Goal: Find specific page/section: Find specific page/section

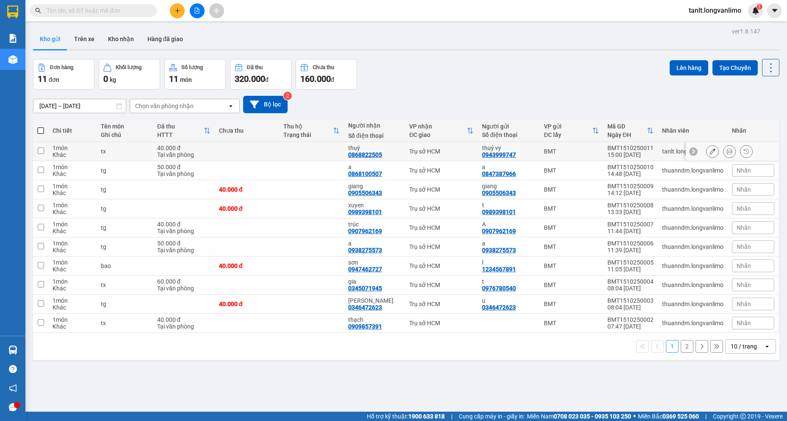
click at [726, 152] on icon at bounding box center [729, 151] width 6 height 6
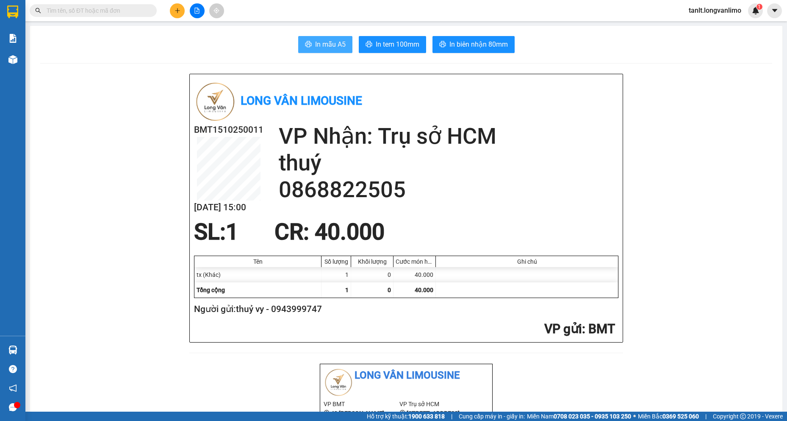
click at [321, 42] on span "In mẫu A5" at bounding box center [330, 44] width 30 height 11
click at [328, 49] on span "In mẫu A5" at bounding box center [330, 44] width 30 height 11
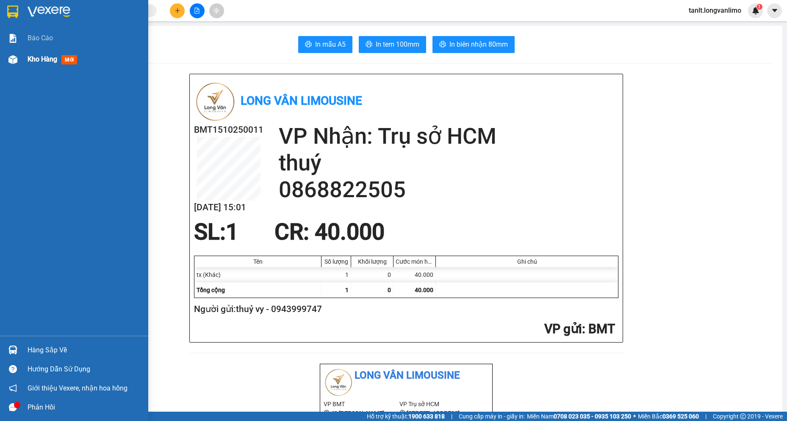
click at [11, 61] on img at bounding box center [12, 59] width 9 height 9
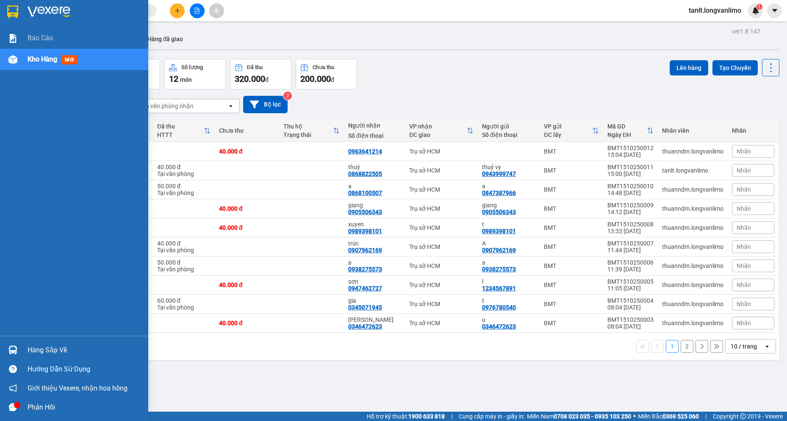
click at [13, 406] on icon "message" at bounding box center [13, 407] width 8 height 8
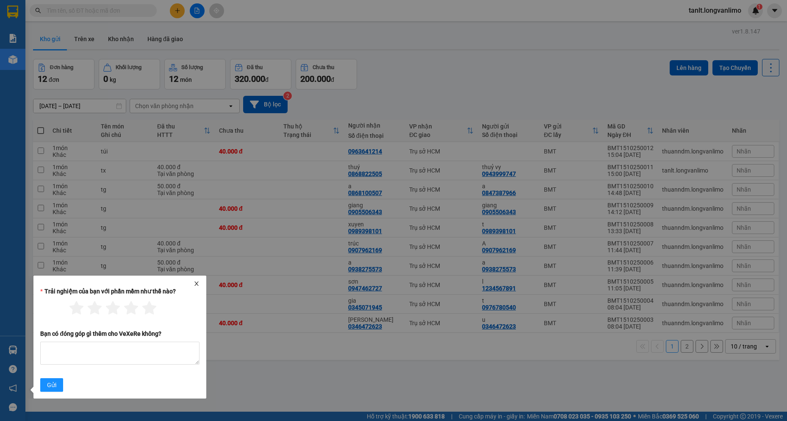
click at [195, 285] on icon "close" at bounding box center [197, 283] width 6 height 6
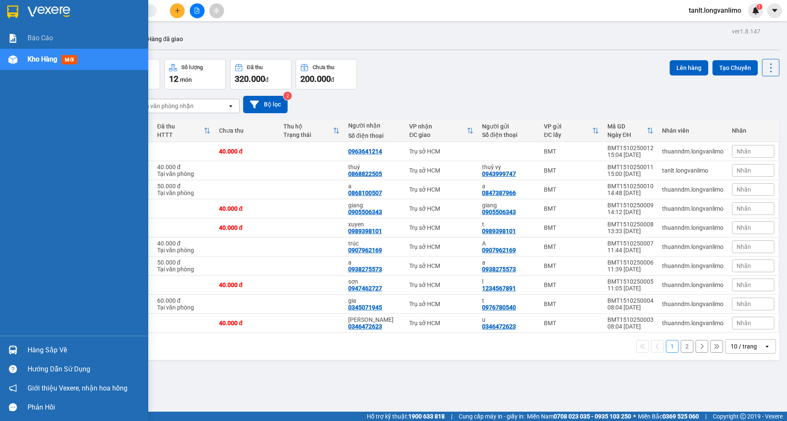
click at [18, 349] on div at bounding box center [13, 349] width 15 height 15
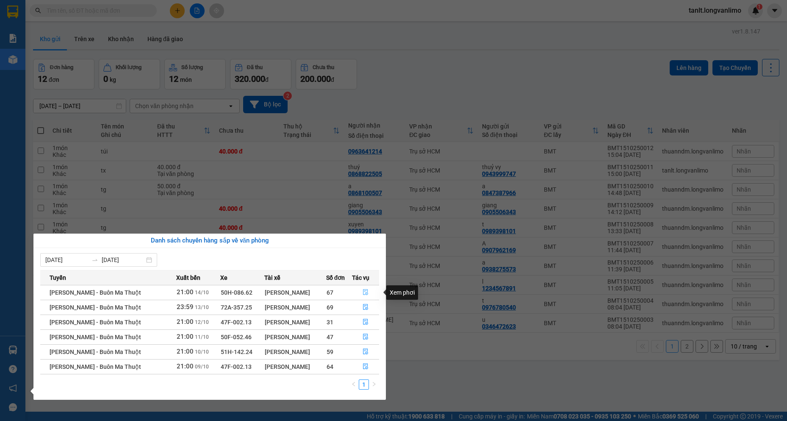
click at [366, 291] on icon "file-done" at bounding box center [366, 292] width 6 height 6
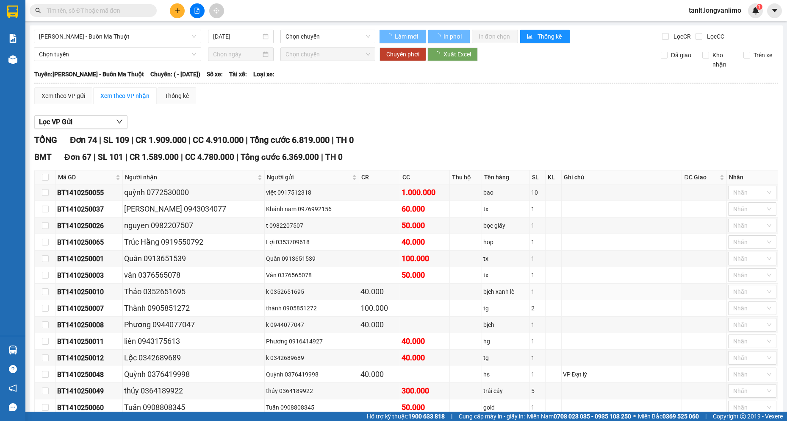
type input "[DATE]"
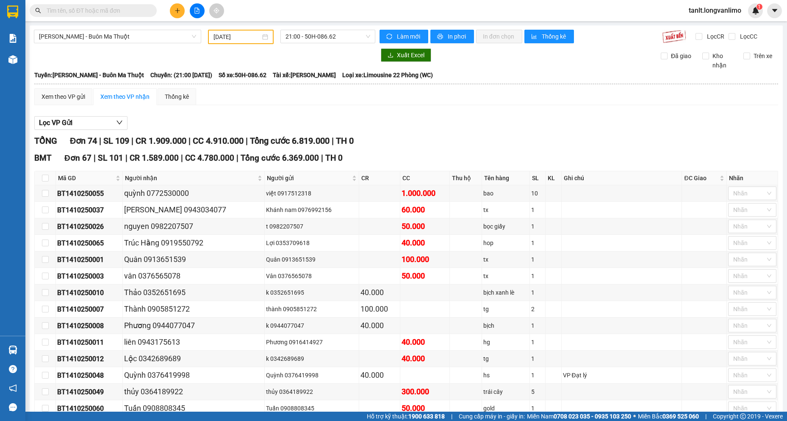
click at [426, 139] on div "TỔNG Đơn 74 | SL 109 | CR 1.909.000 | CC 4.910.000 | Tổng cước 6.819.000 | TH 0" at bounding box center [406, 140] width 744 height 13
click at [442, 103] on div "Xem theo VP gửi Xem theo VP nhận Thống kê" at bounding box center [406, 96] width 744 height 17
click at [451, 117] on div "Lọc VP Gửi" at bounding box center [406, 123] width 744 height 14
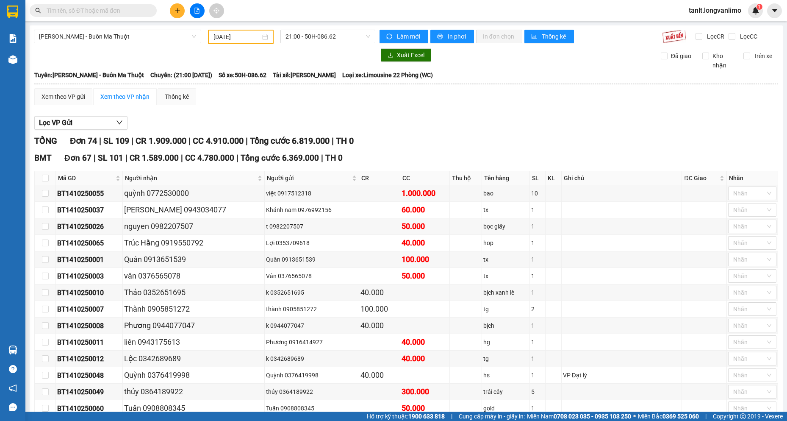
click at [432, 120] on div "Lọc VP Gửi" at bounding box center [406, 123] width 744 height 14
click at [529, 117] on div "Lọc VP Gửi" at bounding box center [406, 123] width 744 height 14
